Goal: Communication & Community: Answer question/provide support

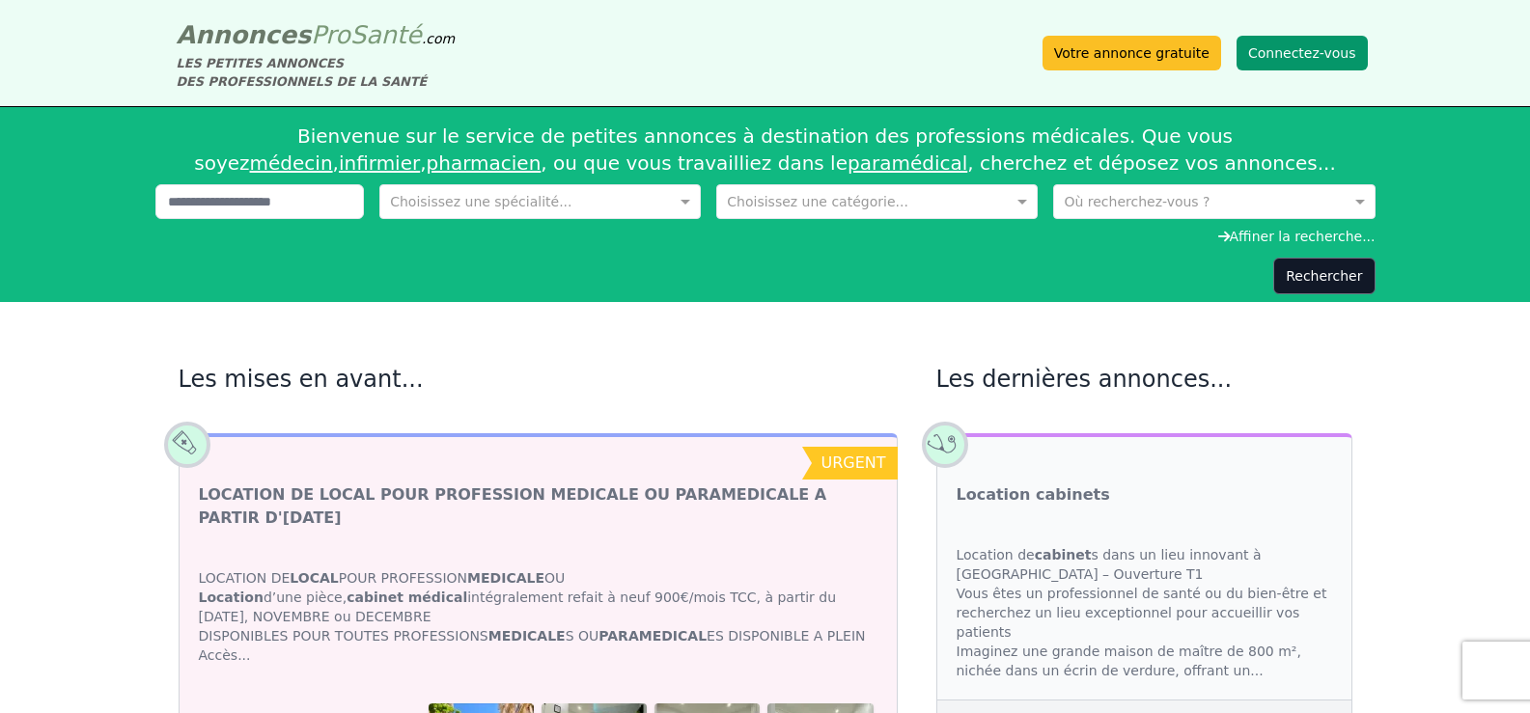
click at [1272, 48] on button "Connectez-vous" at bounding box center [1302, 53] width 131 height 35
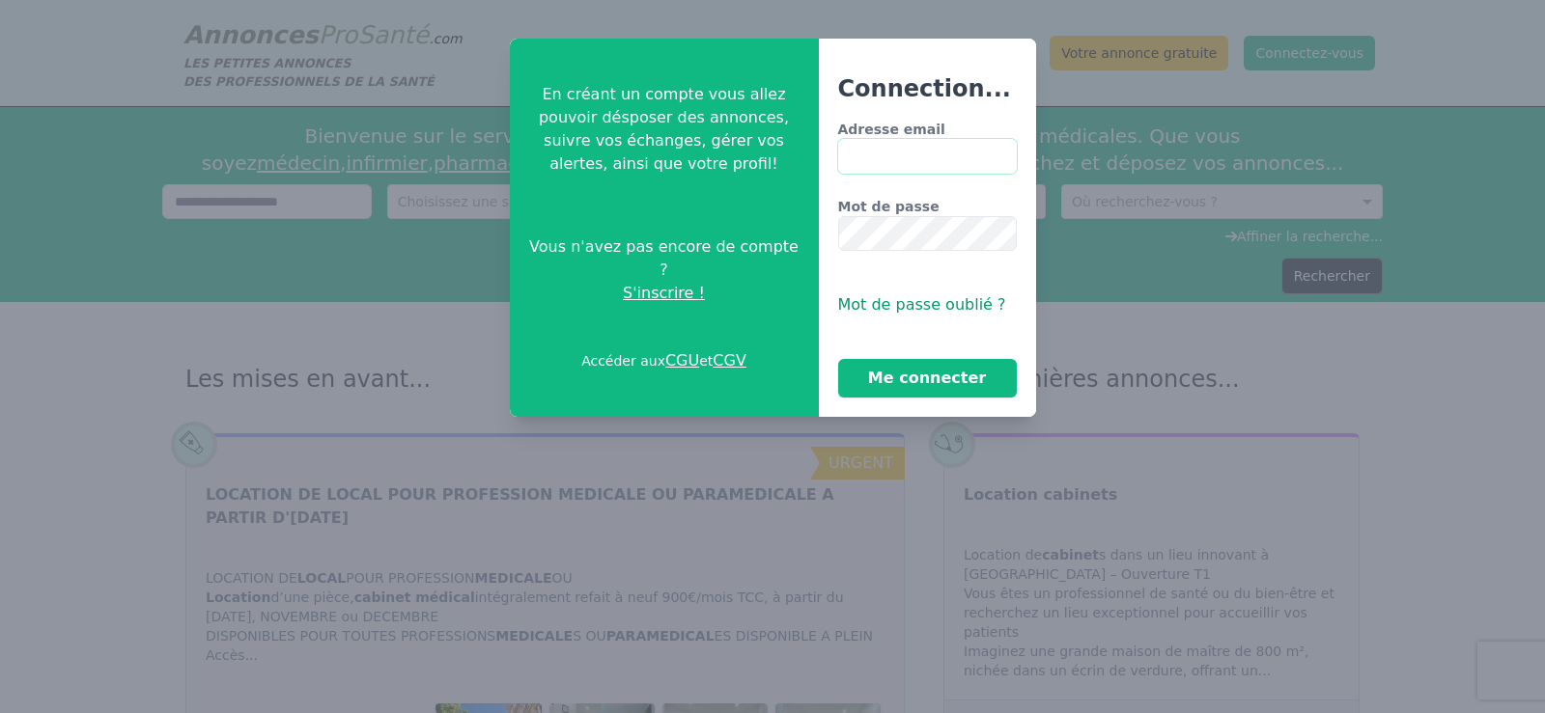
type input "**********"
click at [939, 375] on button "Me connecter" at bounding box center [927, 378] width 179 height 39
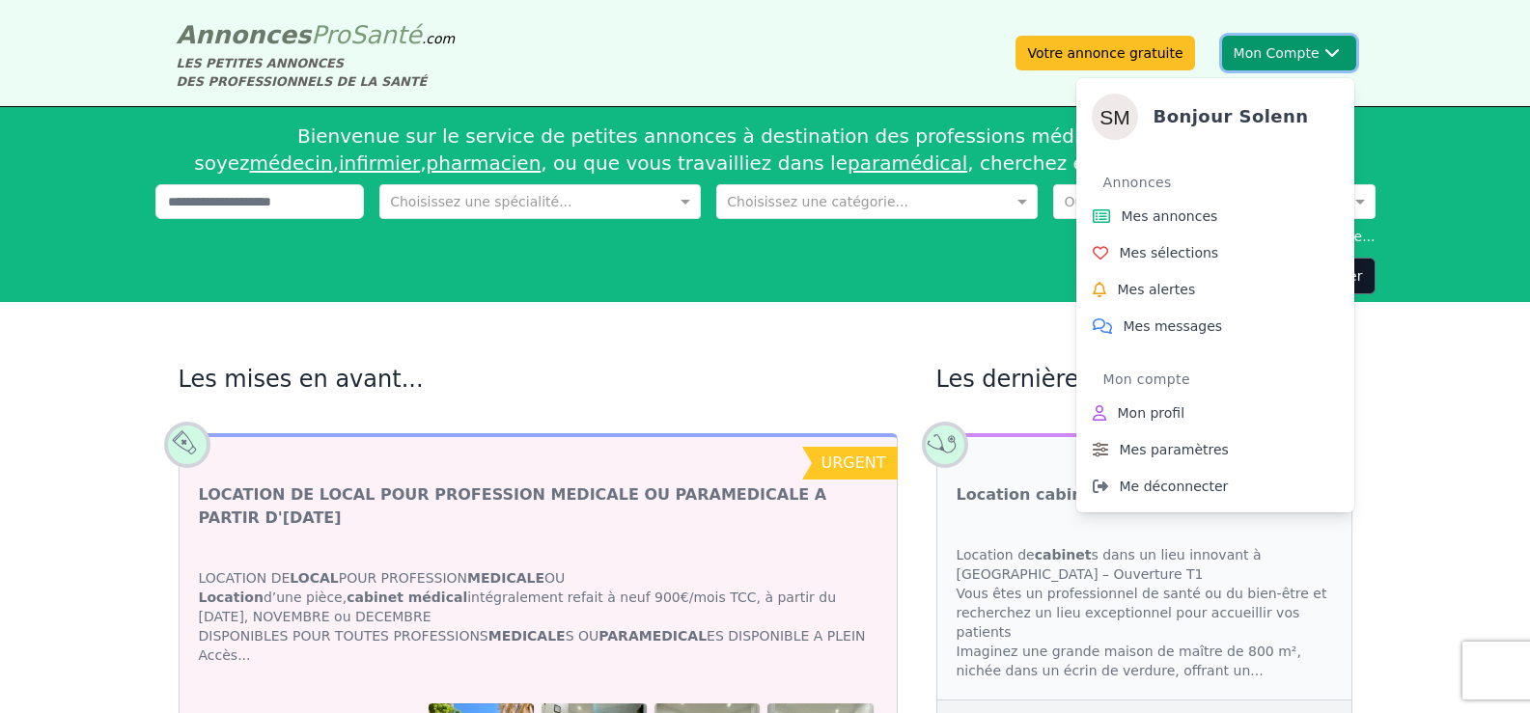
click at [1244, 51] on button "Mon Compte Bonjour Solenn Annonces Mes annonces Mes sélections Mes alertes Mes …" at bounding box center [1289, 53] width 134 height 35
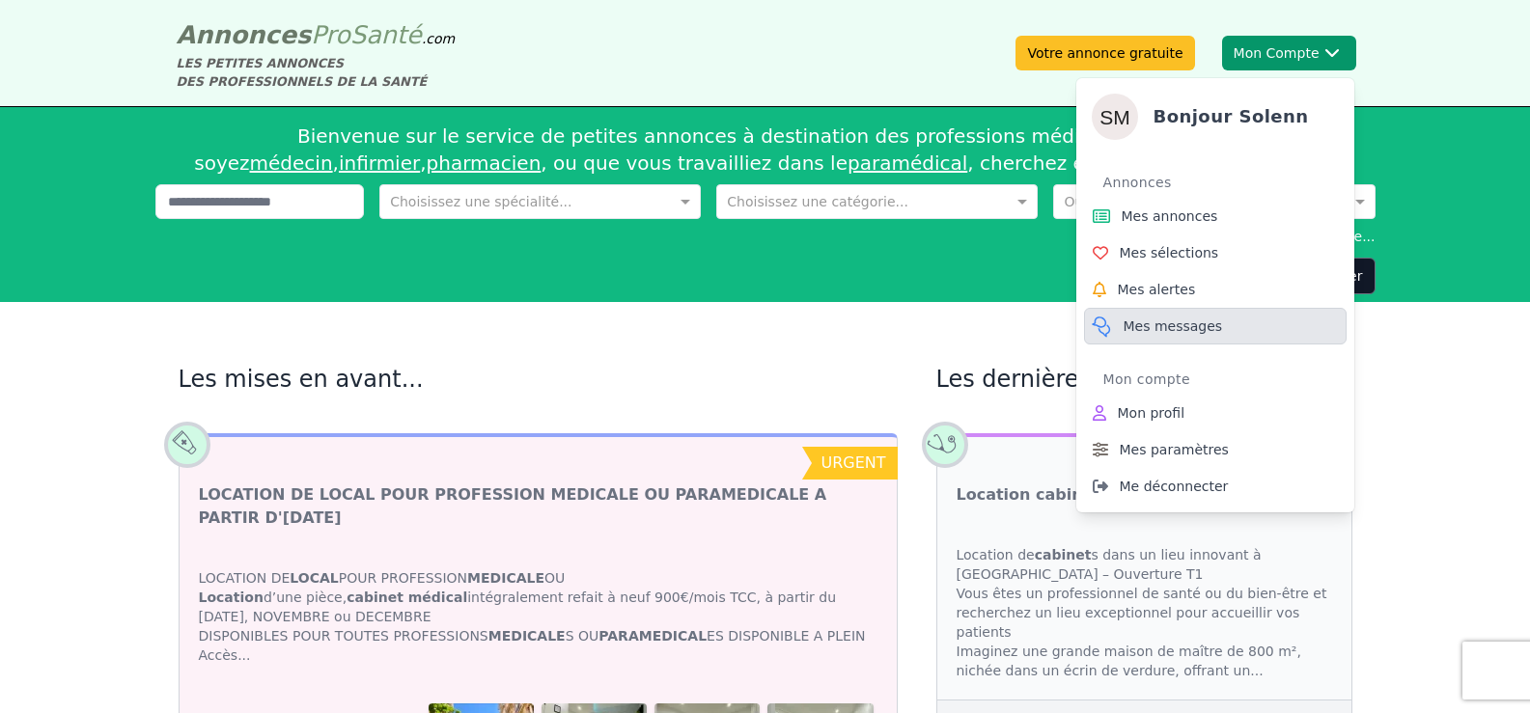
click at [1154, 320] on span "Mes messages" at bounding box center [1173, 326] width 99 height 19
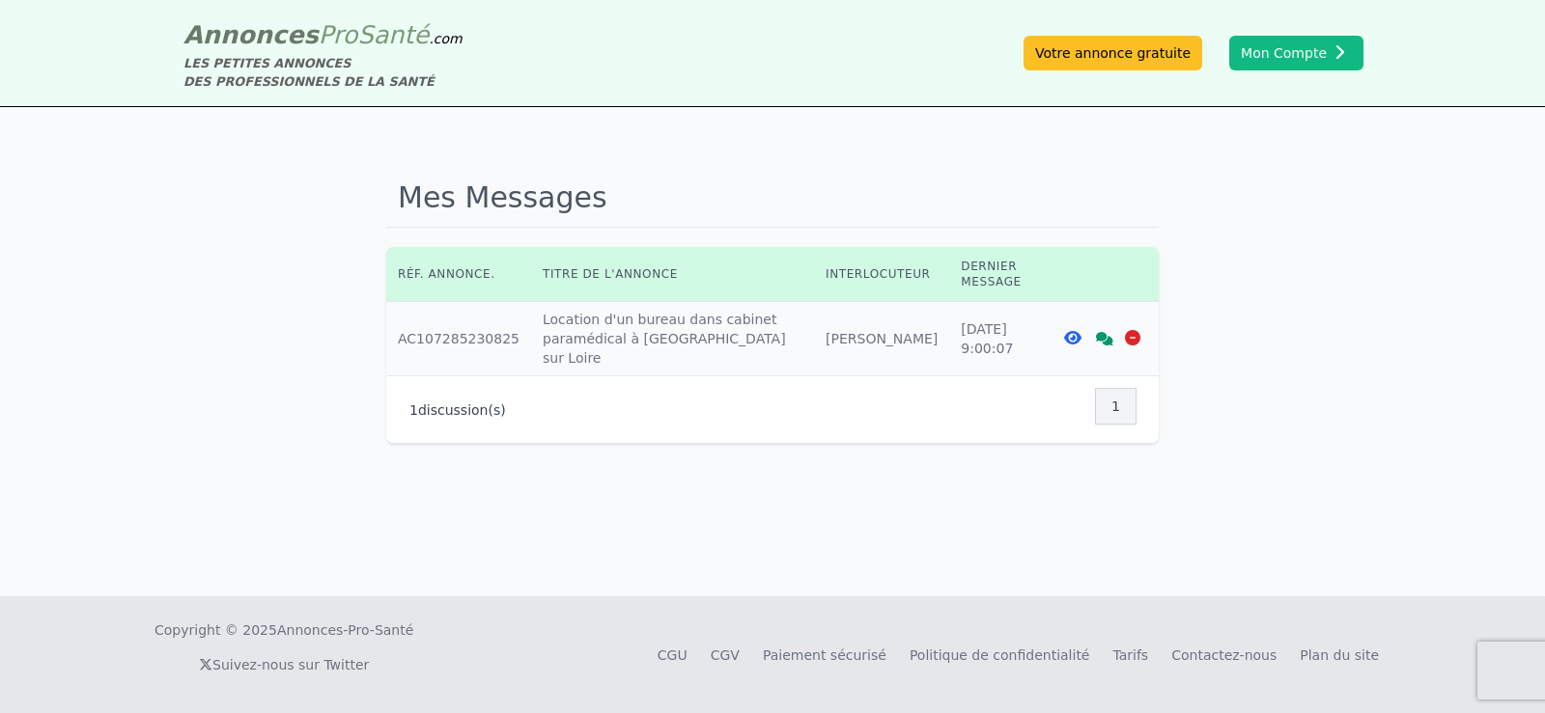
click at [1119, 329] on div at bounding box center [1133, 338] width 28 height 19
click at [1107, 332] on icon at bounding box center [1104, 339] width 17 height 14
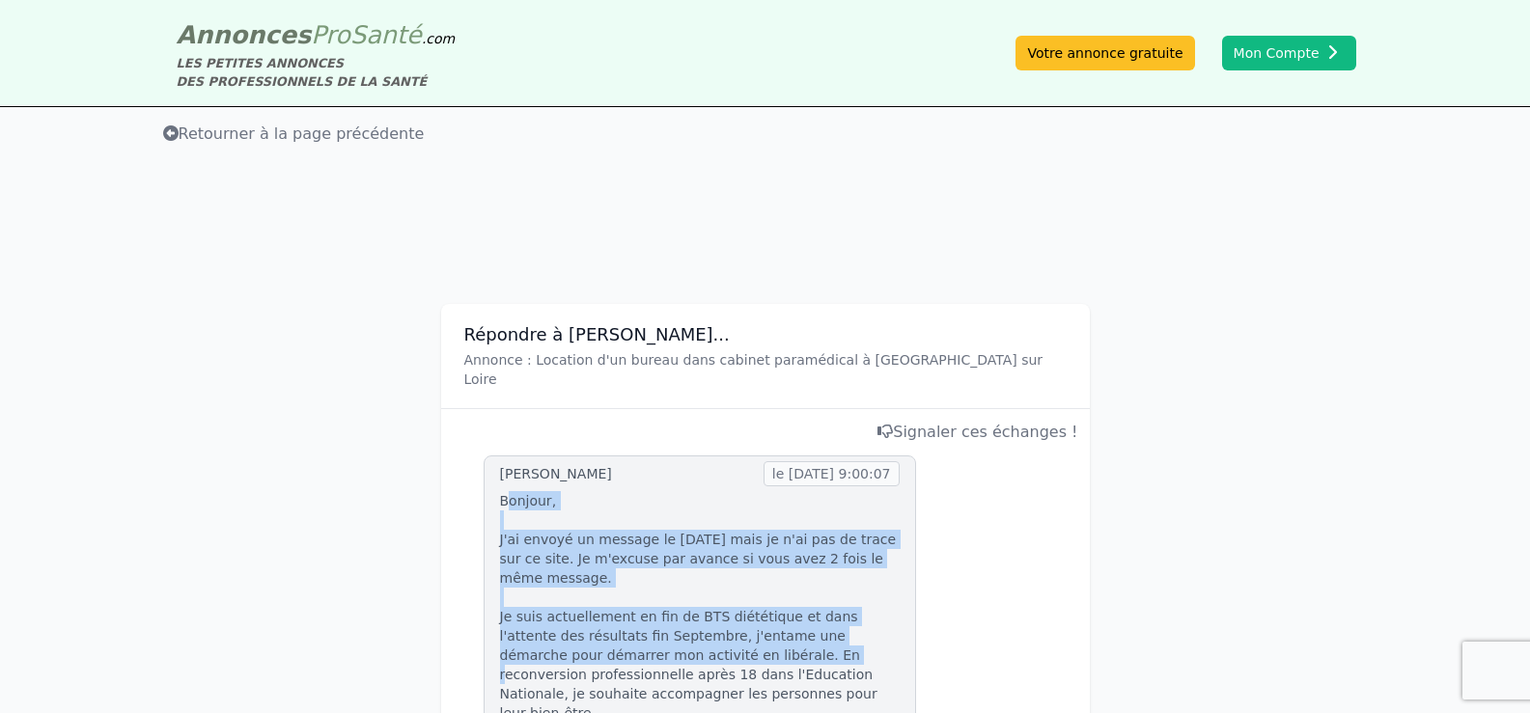
drag, startPoint x: 504, startPoint y: 479, endPoint x: 645, endPoint y: 607, distance: 190.7
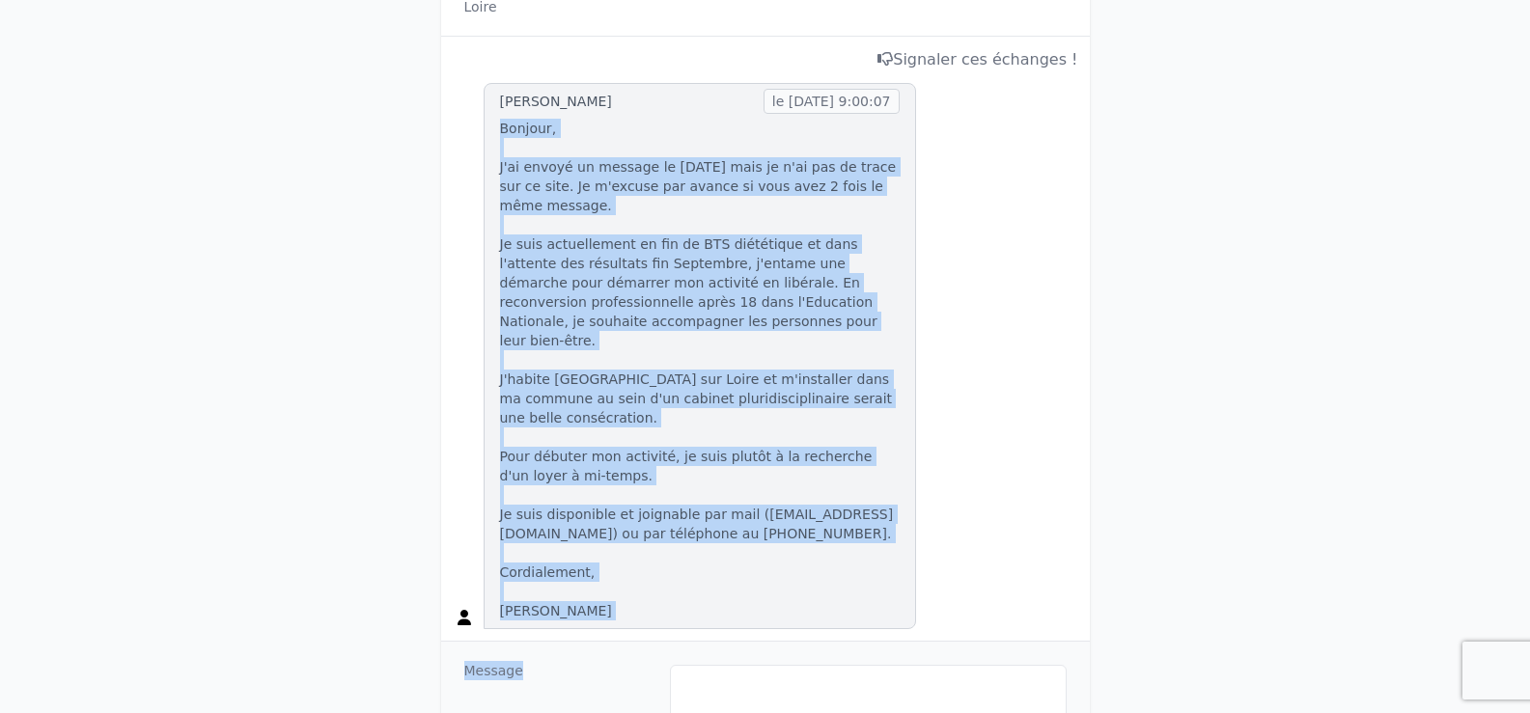
scroll to position [454, 0]
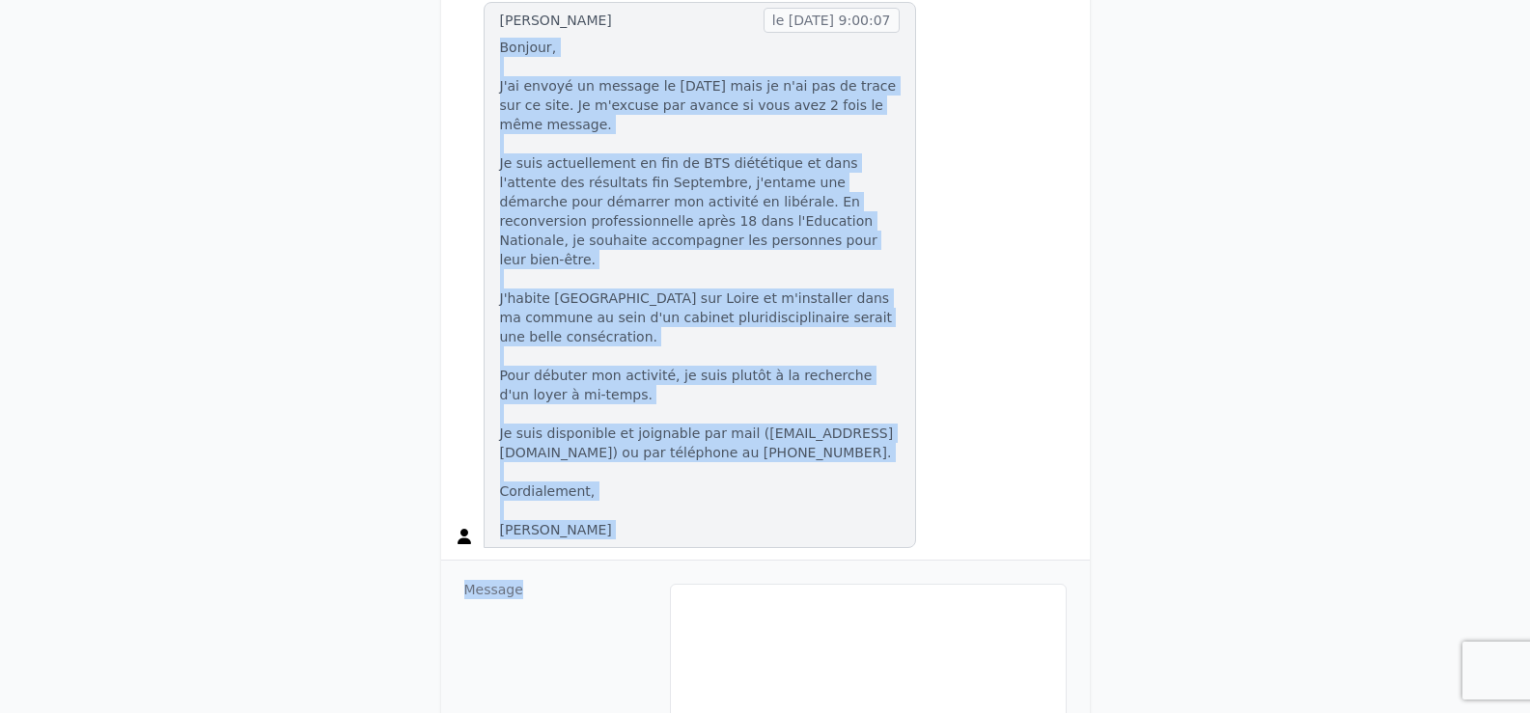
drag, startPoint x: 501, startPoint y: 482, endPoint x: 733, endPoint y: 490, distance: 231.9
click at [733, 490] on p "Bonjour, J'ai envoyé un message le [DATE] mais je n'ai pas de trace sur ce site…" at bounding box center [700, 289] width 400 height 502
copy p "Bonjour, J'ai envoyé un message le [DATE] mais je n'ai pas de trace sur ce site…"
